Goal: Information Seeking & Learning: Learn about a topic

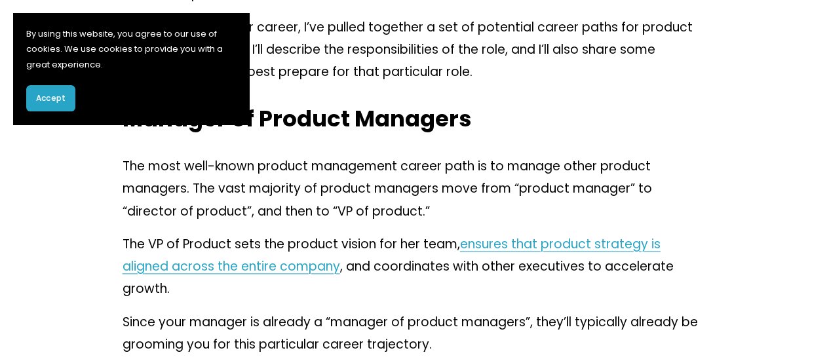
scroll to position [678, 0]
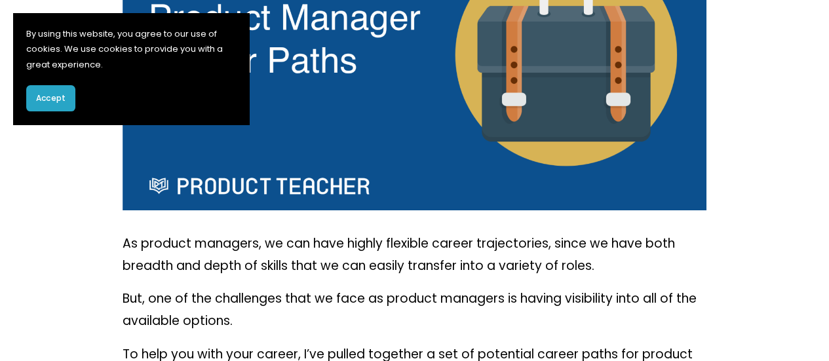
scroll to position [0, 0]
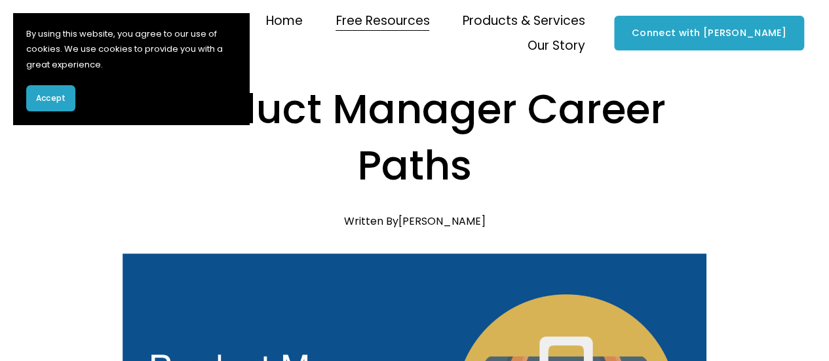
click at [41, 99] on span "Accept" at bounding box center [50, 98] width 29 height 12
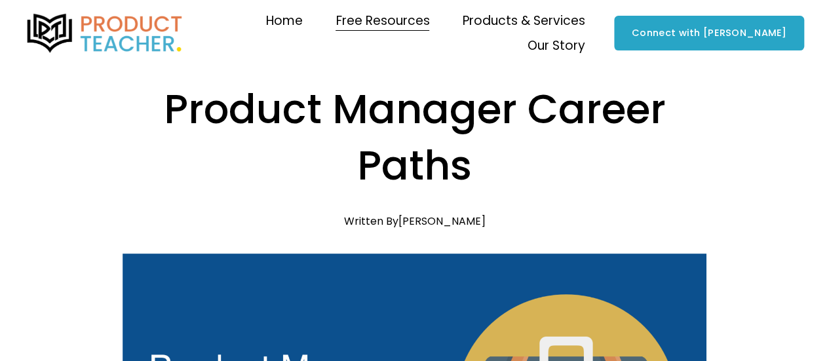
click at [566, 133] on h1 "Product Manager Career Paths" at bounding box center [415, 137] width 585 height 113
click at [549, 85] on h1 "Product Manager Career Paths" at bounding box center [415, 137] width 585 height 113
click at [543, 106] on h1 "Product Manager Career Paths" at bounding box center [415, 137] width 585 height 113
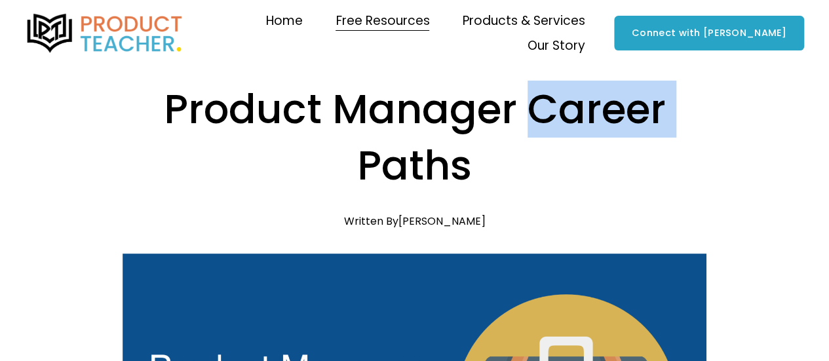
click at [543, 106] on h1 "Product Manager Career Paths" at bounding box center [415, 137] width 585 height 113
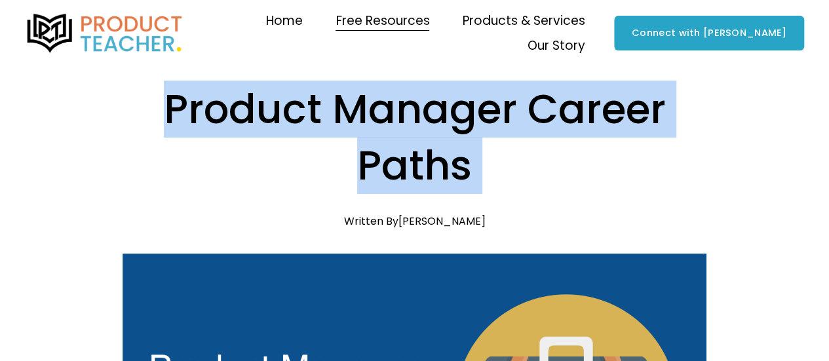
click at [543, 106] on h1 "Product Manager Career Paths" at bounding box center [415, 137] width 585 height 113
click at [532, 159] on h1 "Product Manager Career Paths" at bounding box center [415, 137] width 585 height 113
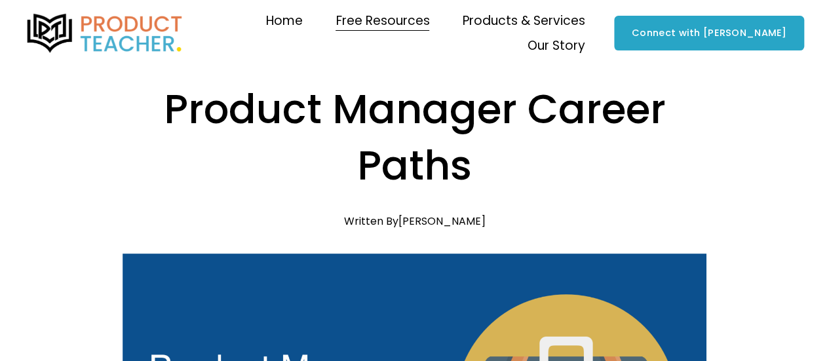
click at [172, 108] on h1 "Product Manager Career Paths" at bounding box center [415, 137] width 585 height 113
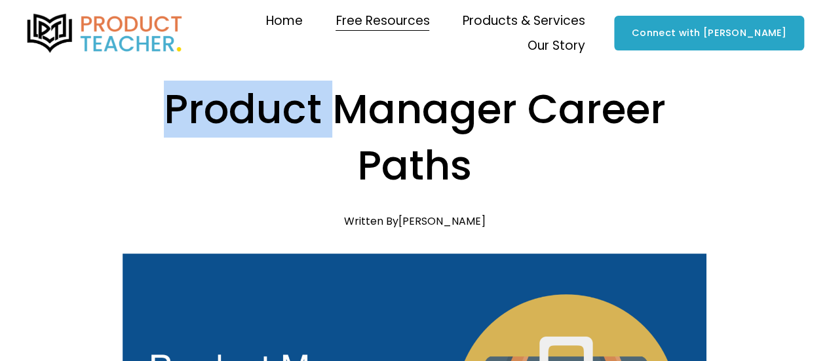
click at [172, 108] on h1 "Product Manager Career Paths" at bounding box center [415, 137] width 585 height 113
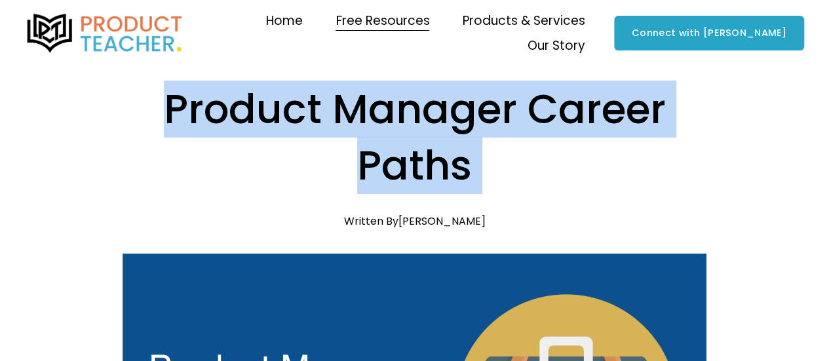
click at [172, 108] on h1 "Product Manager Career Paths" at bounding box center [415, 137] width 585 height 113
click at [435, 159] on h1 "Product Manager Career Paths" at bounding box center [415, 137] width 585 height 113
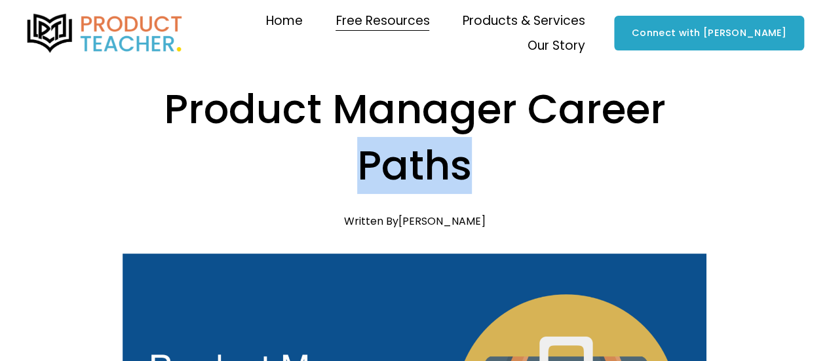
click at [435, 159] on h1 "Product Manager Career Paths" at bounding box center [415, 137] width 585 height 113
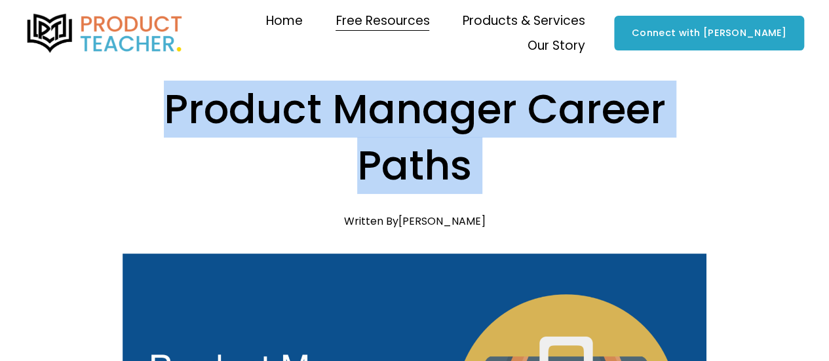
click at [435, 159] on h1 "Product Manager Career Paths" at bounding box center [415, 137] width 585 height 113
click at [488, 161] on h1 "Product Manager Career Paths" at bounding box center [415, 137] width 585 height 113
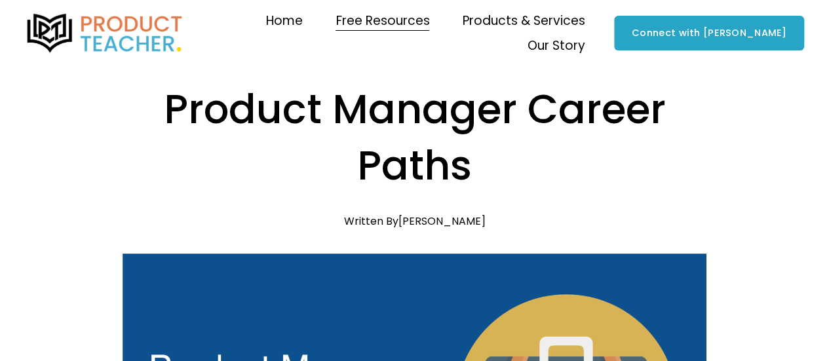
click at [390, 165] on h1 "Product Manager Career Paths" at bounding box center [415, 137] width 585 height 113
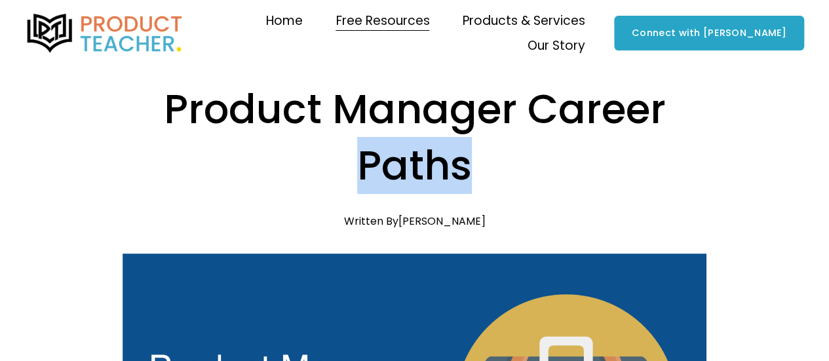
click at [390, 165] on h1 "Product Manager Career Paths" at bounding box center [415, 137] width 585 height 113
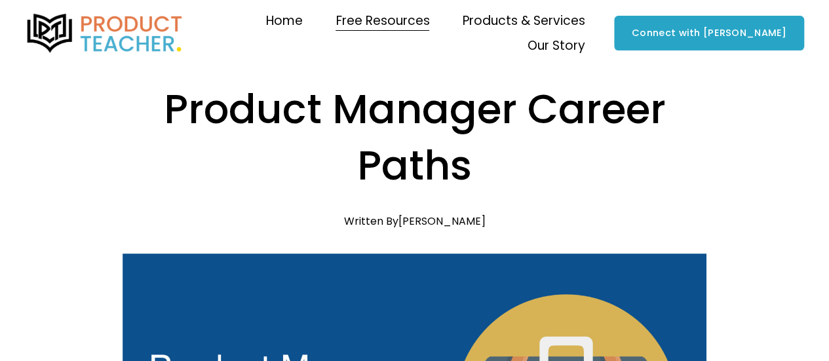
click at [211, 112] on h1 "Product Manager Career Paths" at bounding box center [415, 137] width 585 height 113
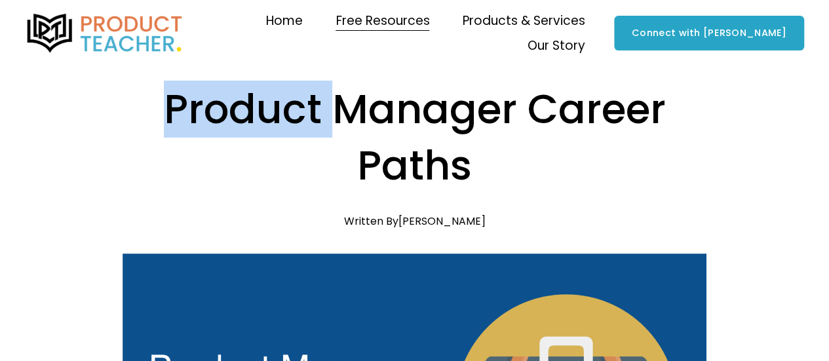
click at [211, 112] on h1 "Product Manager Career Paths" at bounding box center [415, 137] width 585 height 113
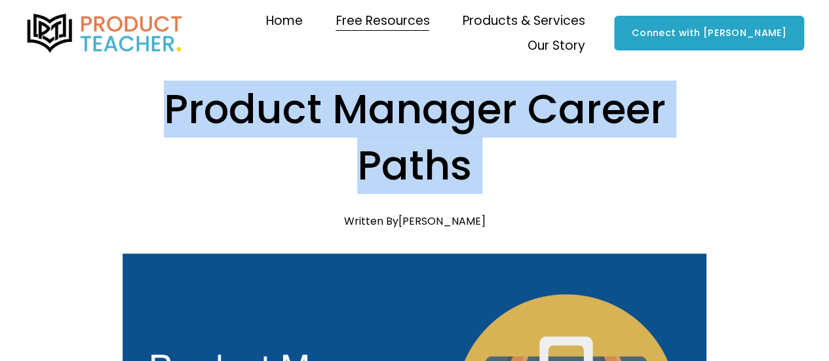
click at [211, 112] on h1 "Product Manager Career Paths" at bounding box center [415, 137] width 585 height 113
click at [509, 155] on h1 "Product Manager Career Paths" at bounding box center [415, 137] width 585 height 113
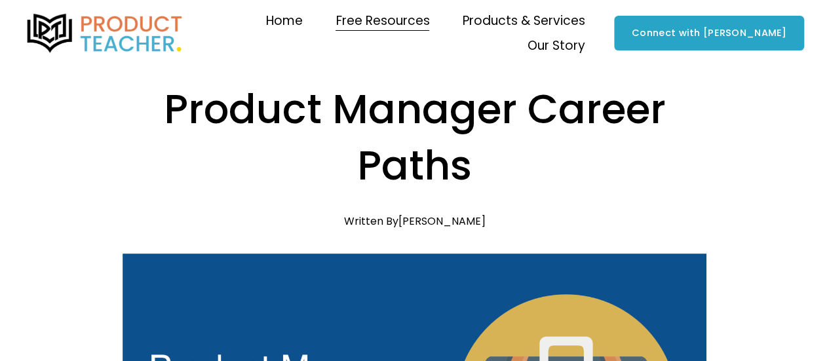
click at [212, 109] on h1 "Product Manager Career Paths" at bounding box center [415, 137] width 585 height 113
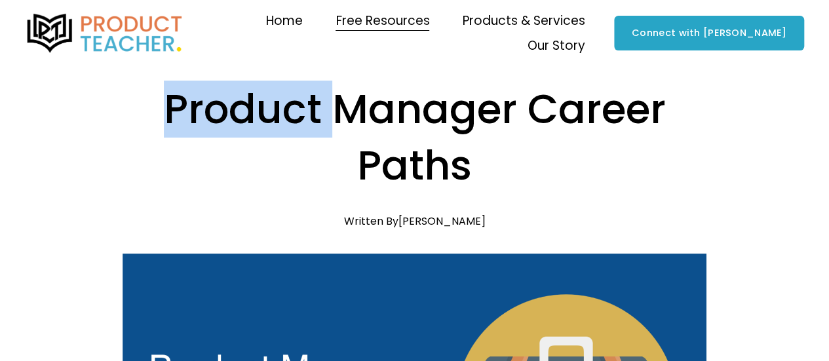
click at [212, 109] on h1 "Product Manager Career Paths" at bounding box center [415, 137] width 585 height 113
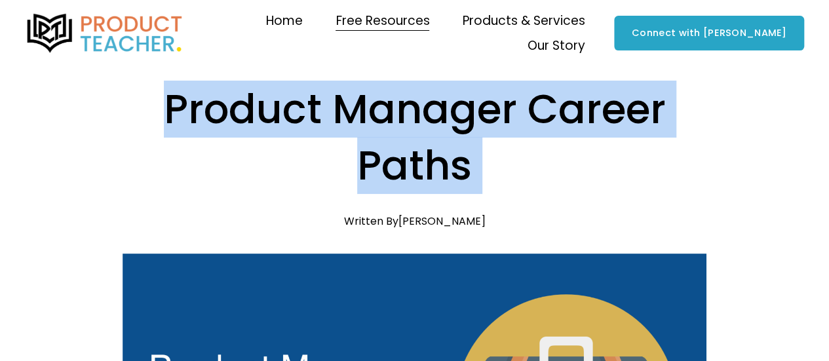
click at [212, 109] on h1 "Product Manager Career Paths" at bounding box center [415, 137] width 585 height 113
click at [396, 163] on h1 "Product Manager Career Paths" at bounding box center [415, 137] width 585 height 113
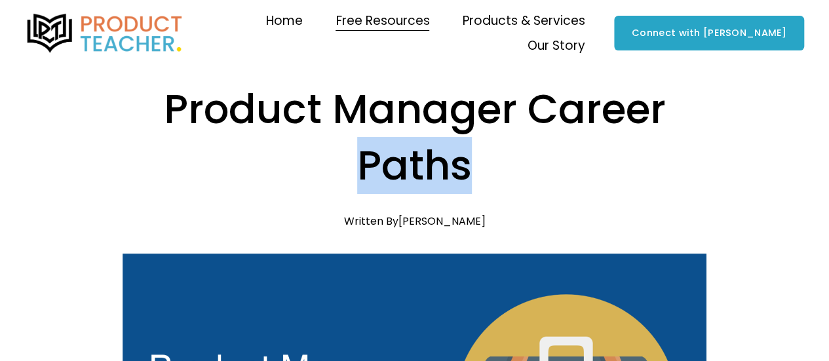
click at [396, 163] on h1 "Product Manager Career Paths" at bounding box center [415, 137] width 585 height 113
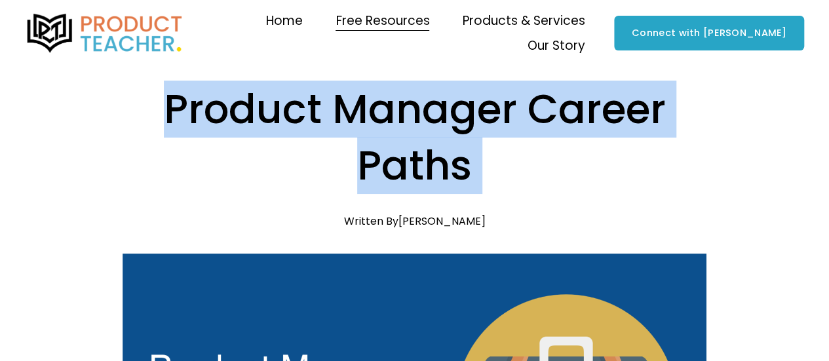
click at [396, 163] on h1 "Product Manager Career Paths" at bounding box center [415, 137] width 585 height 113
click at [509, 166] on h1 "Product Manager Career Paths" at bounding box center [415, 137] width 585 height 113
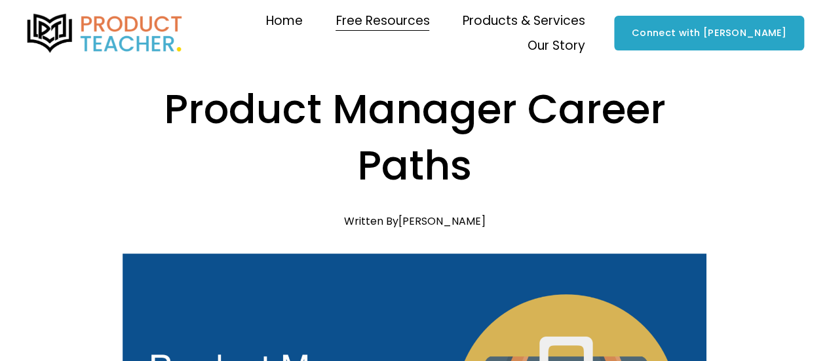
click at [324, 158] on h1 "Product Manager Career Paths" at bounding box center [415, 137] width 585 height 113
drag, startPoint x: 496, startPoint y: 163, endPoint x: 491, endPoint y: 157, distance: 7.5
click at [494, 161] on h1 "Product Manager Career Paths" at bounding box center [415, 137] width 585 height 113
click at [520, 146] on h1 "Product Manager Career Paths" at bounding box center [415, 137] width 585 height 113
click at [289, 149] on h1 "Product Manager Career Paths" at bounding box center [415, 137] width 585 height 113
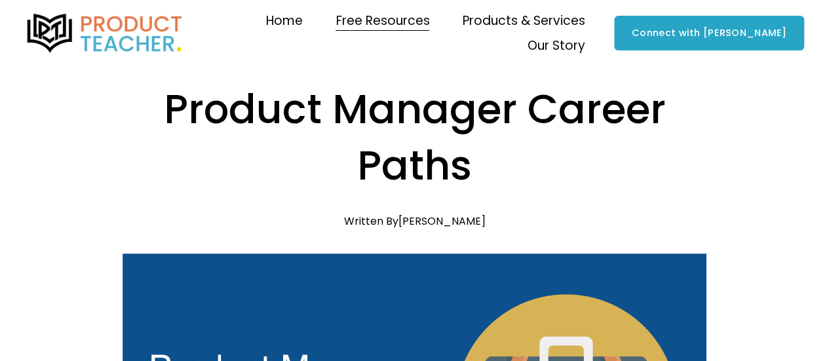
click at [511, 160] on h1 "Product Manager Career Paths" at bounding box center [415, 137] width 585 height 113
click at [316, 167] on h1 "Product Manager Career Paths" at bounding box center [415, 137] width 585 height 113
click at [498, 158] on h1 "Product Manager Career Paths" at bounding box center [415, 137] width 585 height 113
click at [339, 160] on h1 "Product Manager Career Paths" at bounding box center [415, 137] width 585 height 113
click at [488, 163] on h1 "Product Manager Career Paths" at bounding box center [415, 137] width 585 height 113
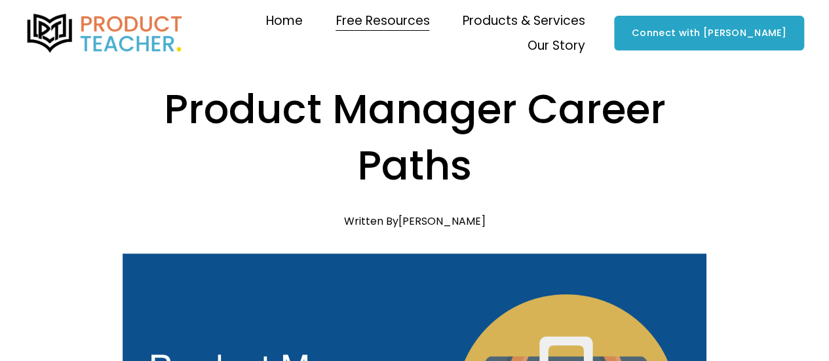
click at [494, 166] on h1 "Product Manager Career Paths" at bounding box center [415, 137] width 585 height 113
click at [604, 144] on h1 "Product Manager Career Paths" at bounding box center [415, 137] width 585 height 113
click at [579, 162] on h1 "Product Manager Career Paths" at bounding box center [415, 137] width 585 height 113
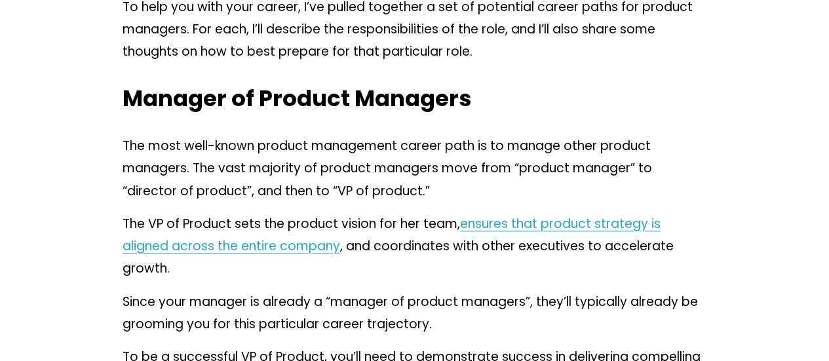
scroll to position [699, 0]
click at [556, 87] on h3 "Manager of Product Managers" at bounding box center [415, 98] width 585 height 30
click at [540, 106] on h3 "Manager of Product Managers" at bounding box center [415, 98] width 585 height 30
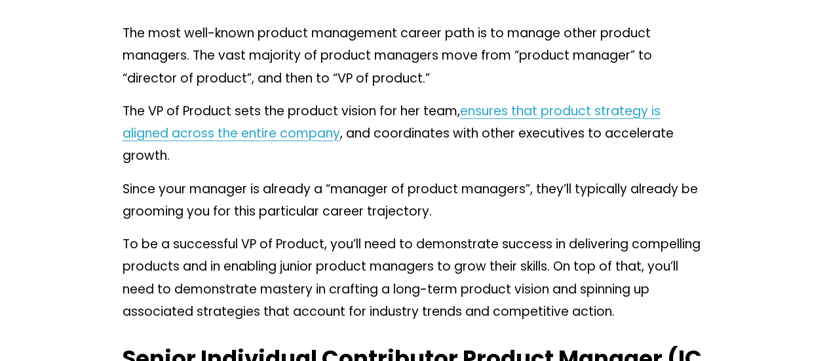
scroll to position [814, 0]
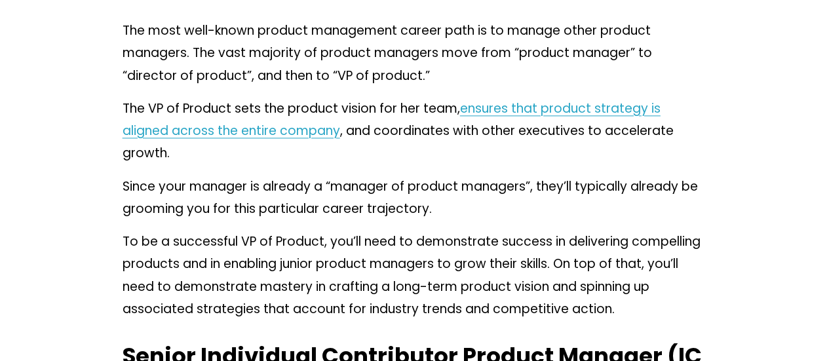
click at [408, 162] on p "The VP of Product sets the product vision for her team, ensures that product st…" at bounding box center [415, 132] width 585 height 68
click at [387, 161] on p "The VP of Product sets the product vision for her team, ensures that product st…" at bounding box center [415, 132] width 585 height 68
click at [382, 161] on p "The VP of Product sets the product vision for her team, ensures that product st…" at bounding box center [415, 132] width 585 height 68
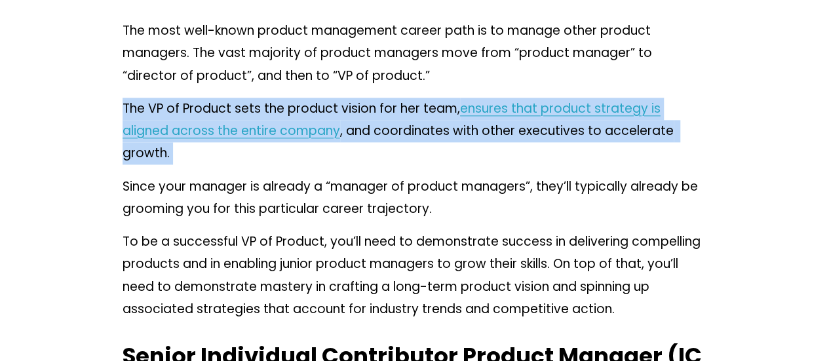
click at [382, 161] on p "The VP of Product sets the product vision for her team, ensures that product st…" at bounding box center [415, 132] width 585 height 68
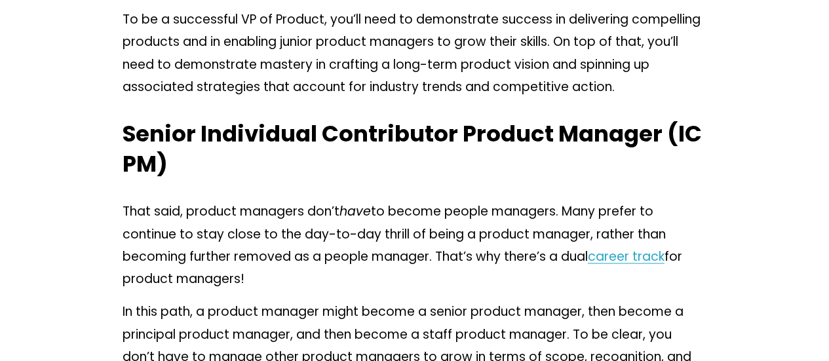
scroll to position [1036, 0]
click at [403, 163] on h3 "Senior Individual Contributor Product Manager (IC PM)" at bounding box center [415, 149] width 585 height 60
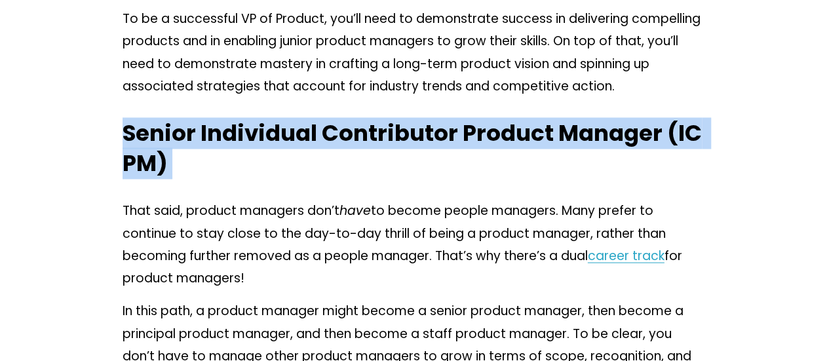
click at [403, 163] on h3 "Senior Individual Contributor Product Manager (IC PM)" at bounding box center [415, 149] width 585 height 60
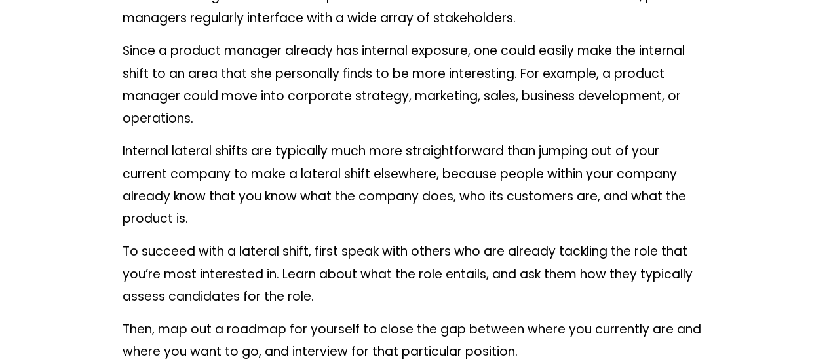
scroll to position [1900, 0]
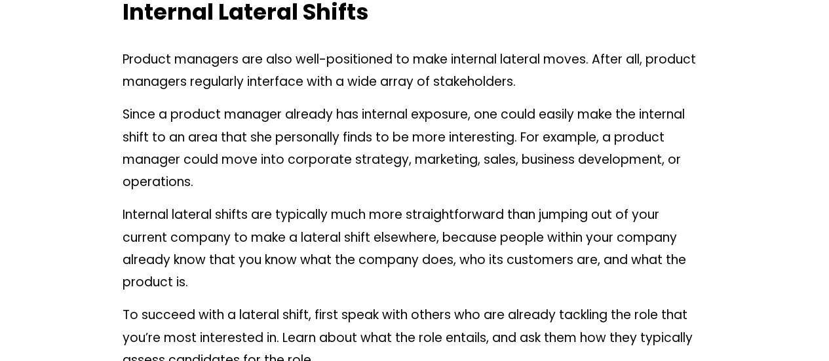
click at [422, 24] on h3 "Internal Lateral Shifts" at bounding box center [415, 12] width 585 height 30
click at [429, 34] on div "As product managers, we can have highly flexible career trajectories, since we …" at bounding box center [415, 228] width 585 height 3091
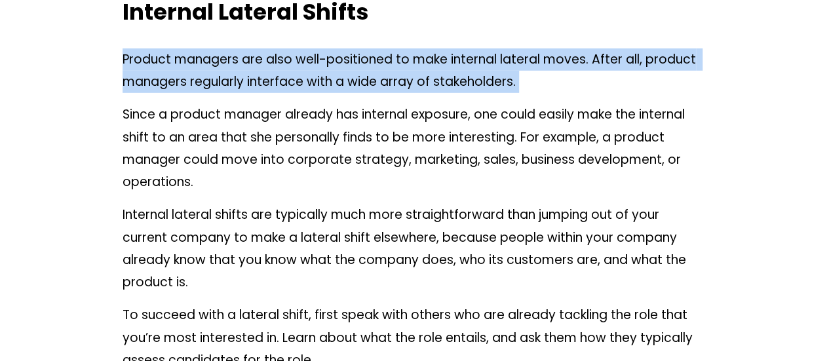
click at [429, 34] on div "As product managers, we can have highly flexible career trajectories, since we …" at bounding box center [415, 228] width 585 height 3091
click at [427, 32] on div "As product managers, we can have highly flexible career trajectories, since we …" at bounding box center [415, 228] width 585 height 3091
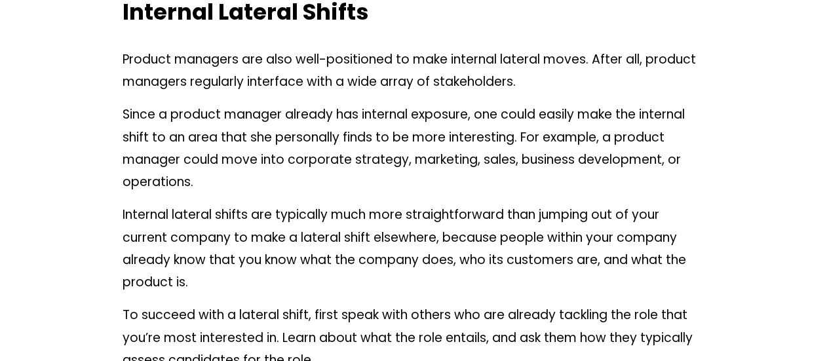
click at [425, 28] on h3 "Internal Lateral Shifts" at bounding box center [415, 12] width 585 height 30
click at [420, 100] on div "As product managers, we can have highly flexible career trajectories, since we …" at bounding box center [415, 228] width 585 height 3091
click at [423, 94] on p "Product managers are also well-positioned to make internal lateral moves. After…" at bounding box center [415, 71] width 585 height 45
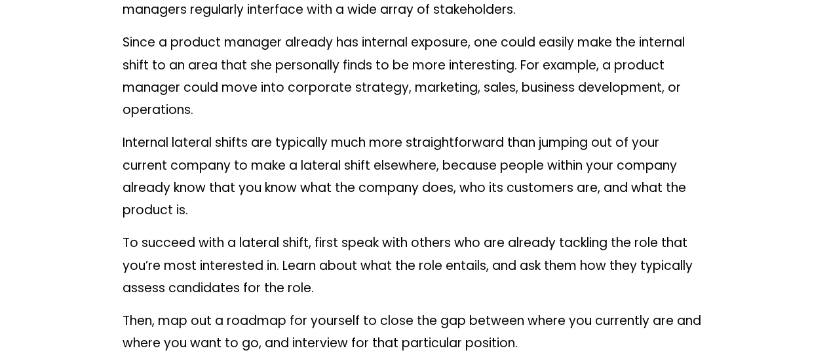
scroll to position [1979, 0]
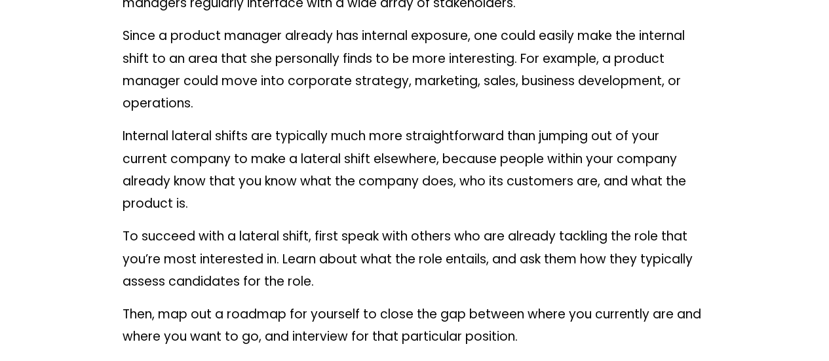
click at [404, 113] on p "Since a product manager already has internal exposure, one could easily make th…" at bounding box center [415, 70] width 585 height 90
click at [428, 96] on p "Since a product manager already has internal exposure, one could easily make th…" at bounding box center [415, 70] width 585 height 90
click at [427, 99] on p "Since a product manager already has internal exposure, one could easily make th…" at bounding box center [415, 70] width 585 height 90
click at [414, 104] on p "Since a product manager already has internal exposure, one could easily make th…" at bounding box center [415, 70] width 585 height 90
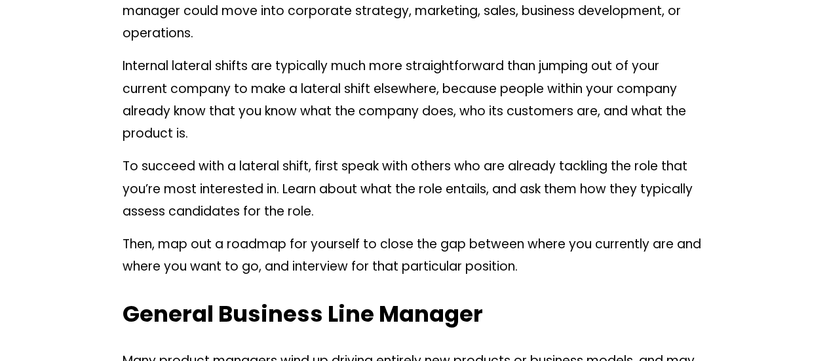
scroll to position [2068, 0]
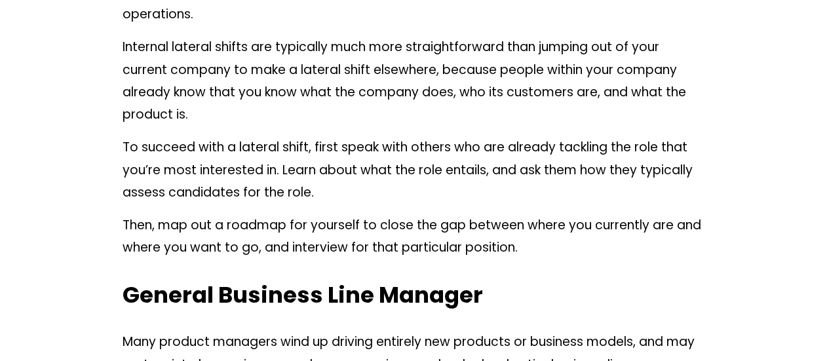
click at [422, 122] on p "Internal lateral shifts are typically much more straightforward than jumping ou…" at bounding box center [415, 81] width 585 height 90
click at [444, 117] on p "Internal lateral shifts are typically much more straightforward than jumping ou…" at bounding box center [415, 81] width 585 height 90
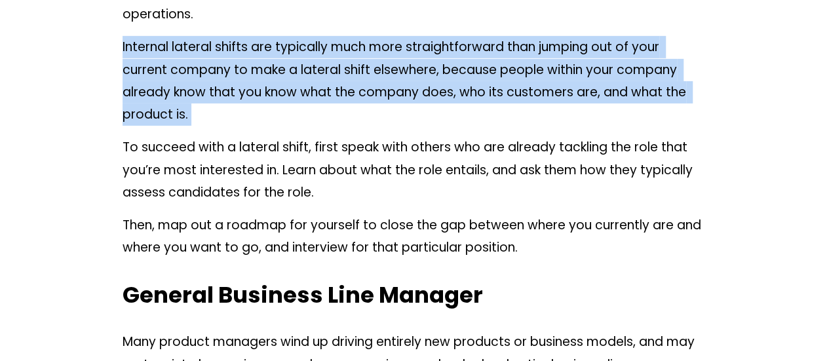
click at [444, 117] on p "Internal lateral shifts are typically much more straightforward than jumping ou…" at bounding box center [415, 81] width 585 height 90
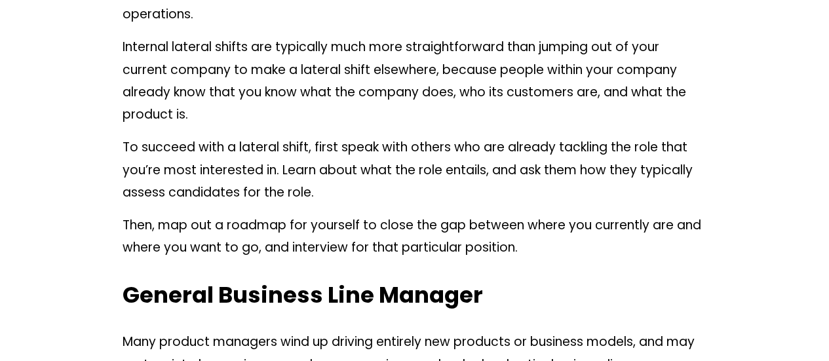
click at [444, 117] on p "Internal lateral shifts are typically much more straightforward than jumping ou…" at bounding box center [415, 81] width 585 height 90
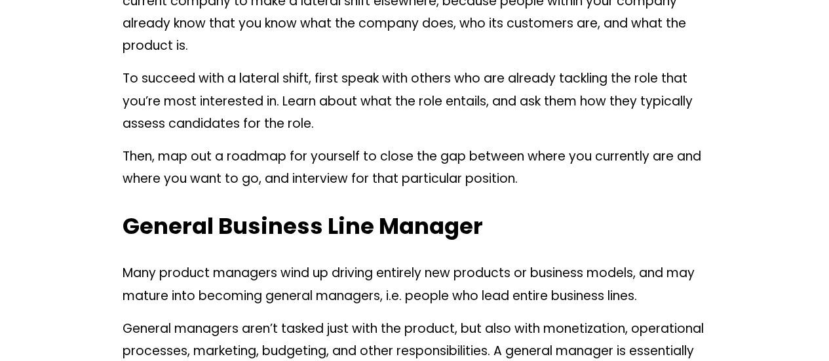
scroll to position [2141, 0]
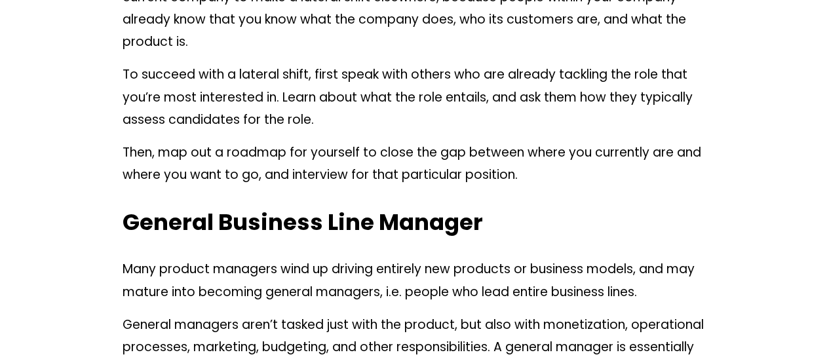
drag, startPoint x: 444, startPoint y: 117, endPoint x: 437, endPoint y: 127, distance: 11.7
click at [437, 127] on p "To succeed with a lateral shift, first speak with others who are already tackli…" at bounding box center [415, 98] width 585 height 68
click at [459, 122] on p "To succeed with a lateral shift, first speak with others who are already tackli…" at bounding box center [415, 98] width 585 height 68
click at [461, 121] on p "To succeed with a lateral shift, first speak with others who are already tackli…" at bounding box center [415, 98] width 585 height 68
click at [459, 122] on p "To succeed with a lateral shift, first speak with others who are already tackli…" at bounding box center [415, 98] width 585 height 68
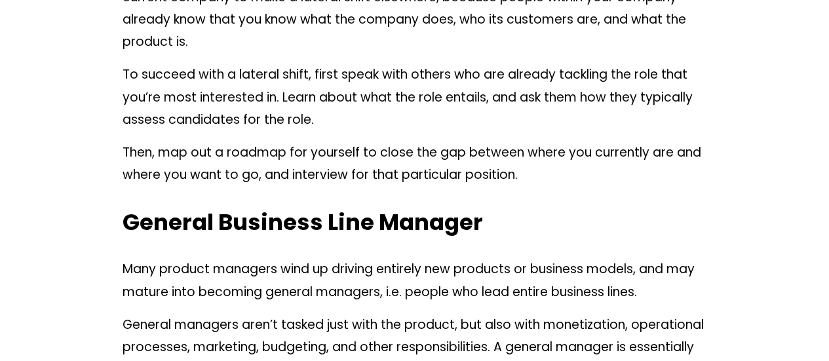
click at [456, 123] on p "To succeed with a lateral shift, first speak with others who are already tackli…" at bounding box center [415, 98] width 585 height 68
click at [448, 125] on p "To succeed with a lateral shift, first speak with others who are already tackli…" at bounding box center [415, 98] width 585 height 68
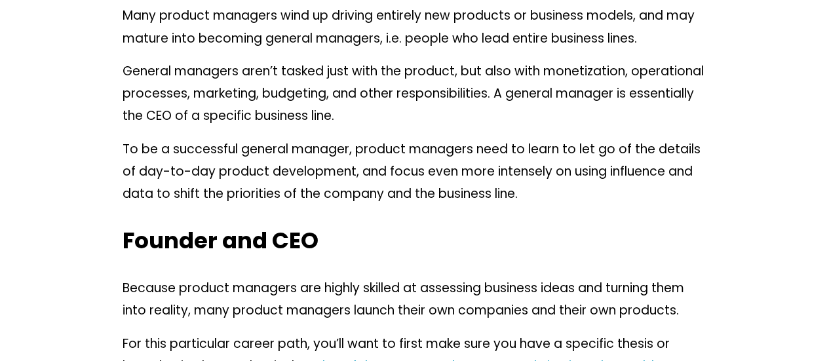
scroll to position [2396, 0]
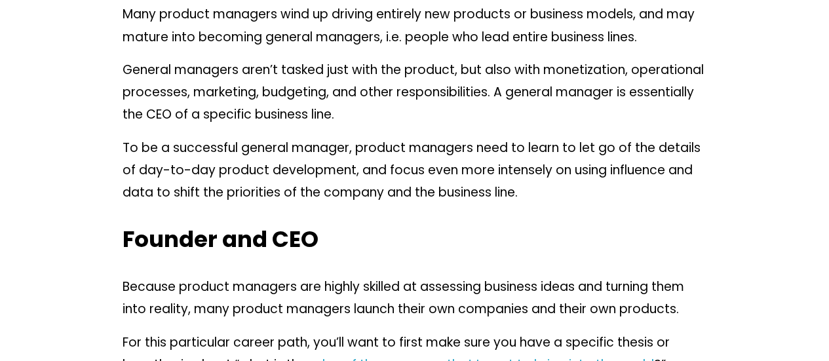
click at [448, 125] on p "General managers aren’t tasked just with the product, but also with monetizatio…" at bounding box center [415, 93] width 585 height 68
click at [442, 125] on p "General managers aren’t tasked just with the product, but also with monetizatio…" at bounding box center [415, 93] width 585 height 68
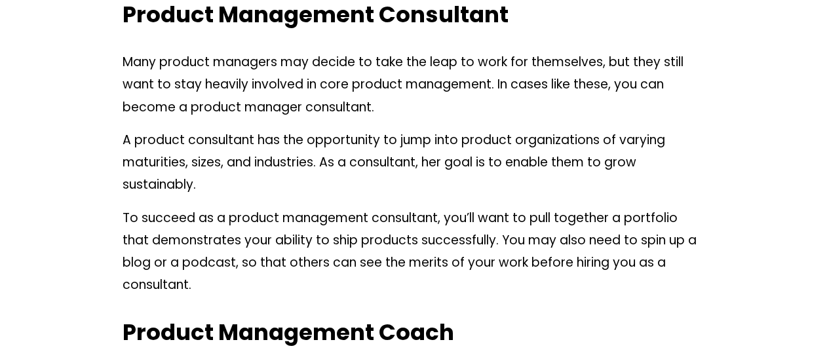
scroll to position [2924, 0]
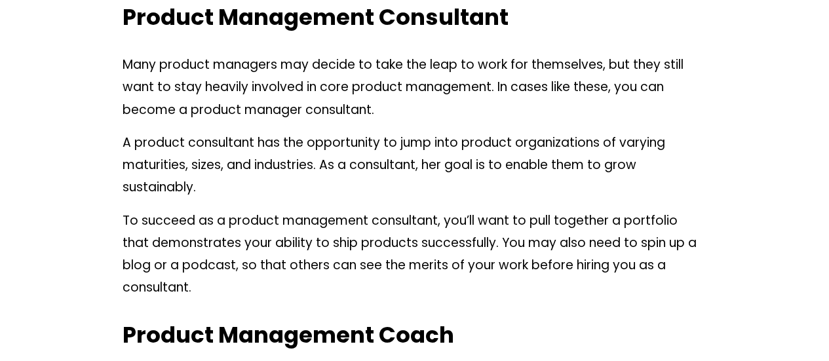
click at [442, 121] on p "Many product managers may decide to take the leap to work for themselves, but t…" at bounding box center [415, 88] width 585 height 68
click at [438, 117] on p "Many product managers may decide to take the leap to work for themselves, but t…" at bounding box center [415, 88] width 585 height 68
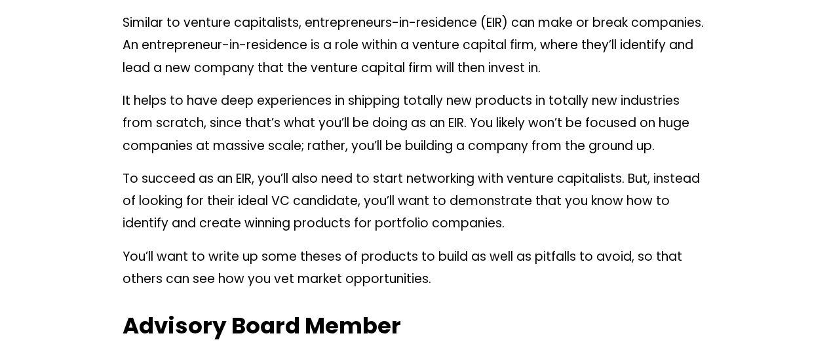
scroll to position [4211, 0]
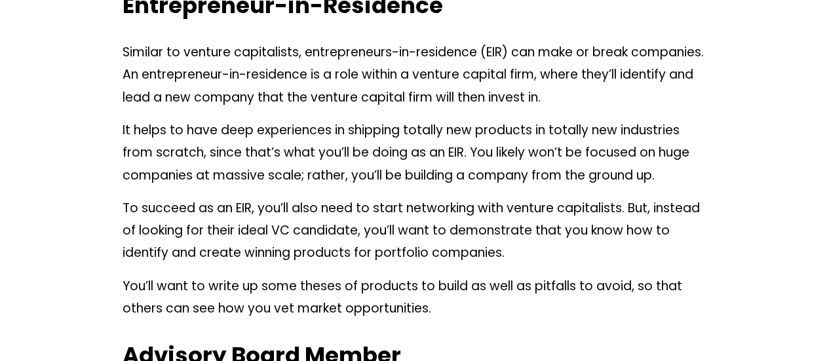
click at [411, 95] on div "Venture Capitalist Another great potential career is to become a venture capita…" at bounding box center [415, 241] width 585 height 1181
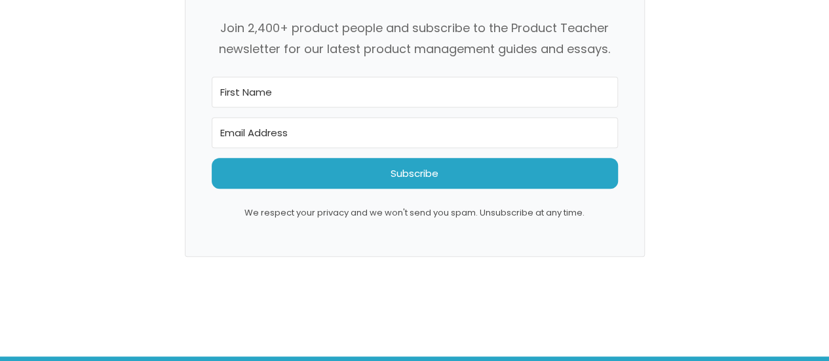
scroll to position [5229, 0]
